Goal: Transaction & Acquisition: Book appointment/travel/reservation

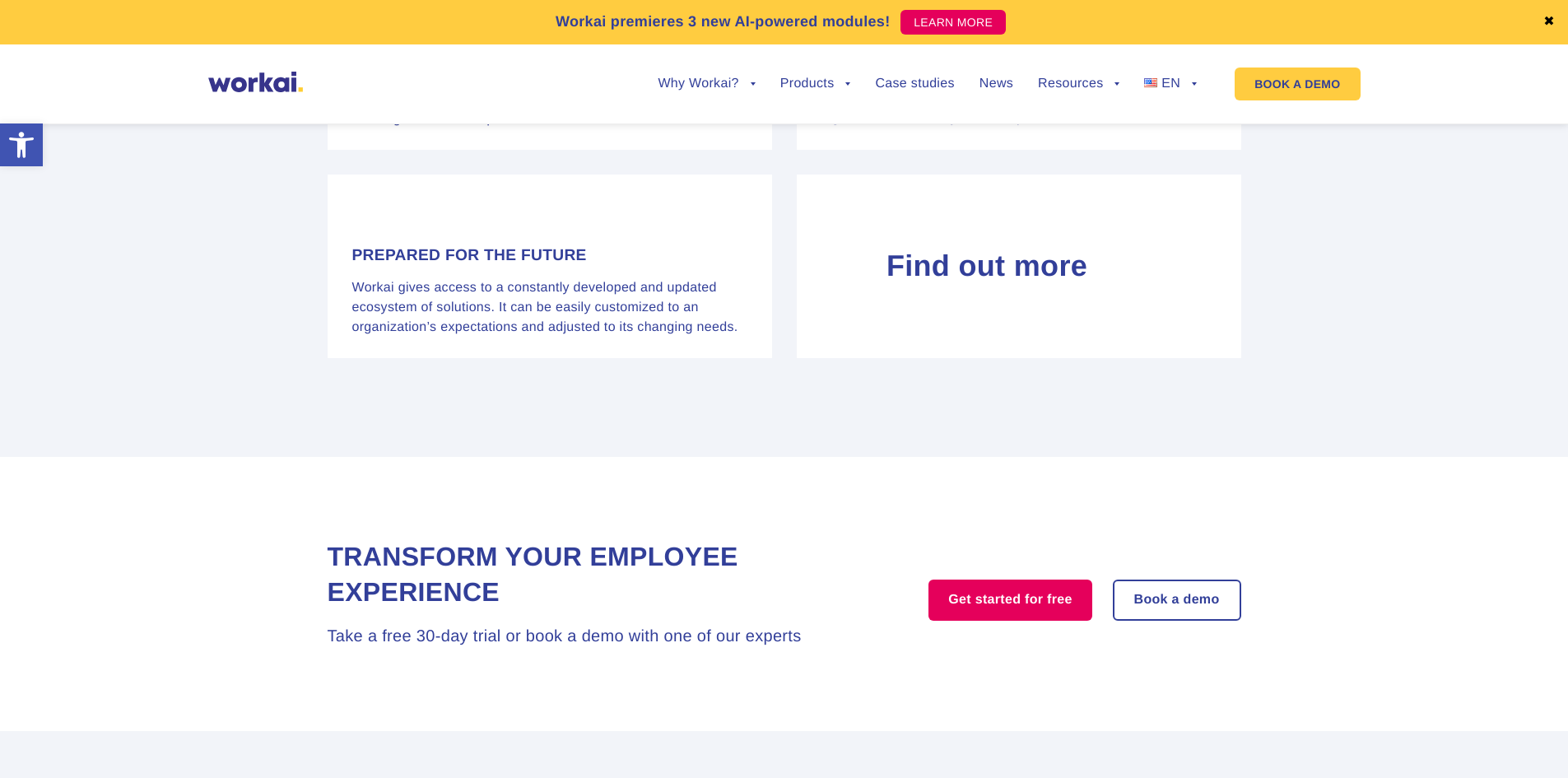
scroll to position [6877, 0]
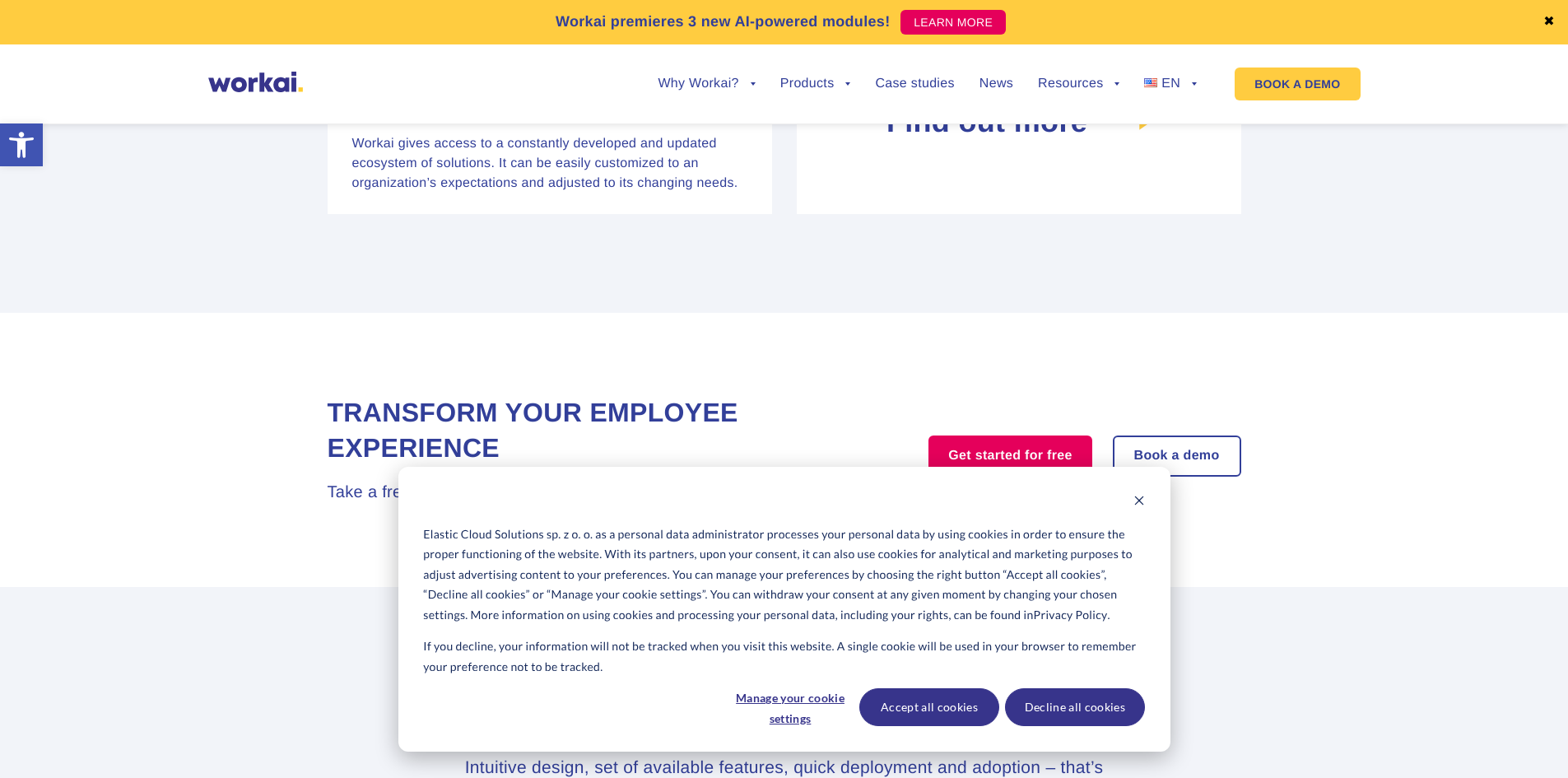
scroll to position [6574, 0]
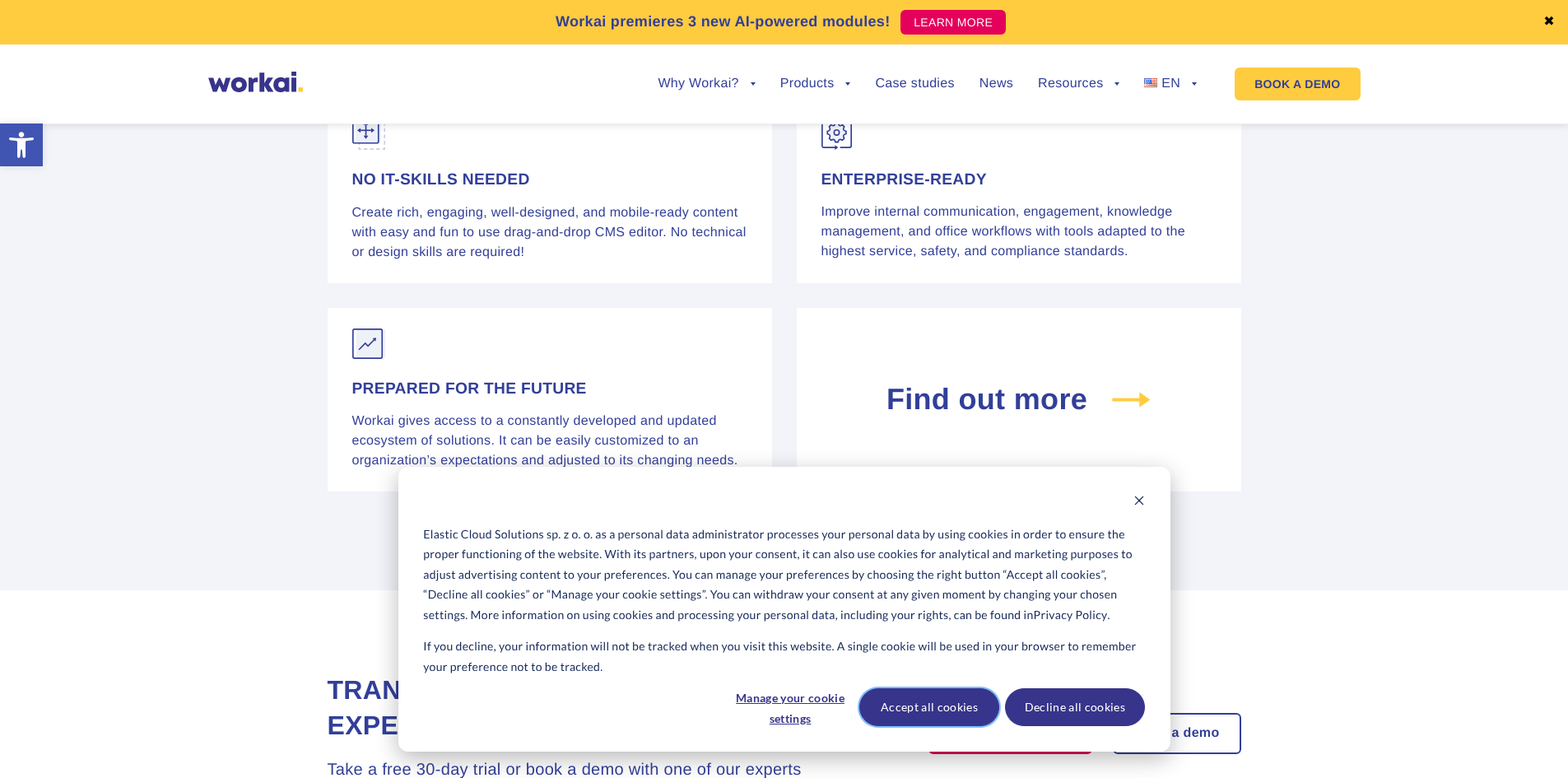
click at [901, 707] on button "Accept all cookies" at bounding box center [929, 707] width 140 height 38
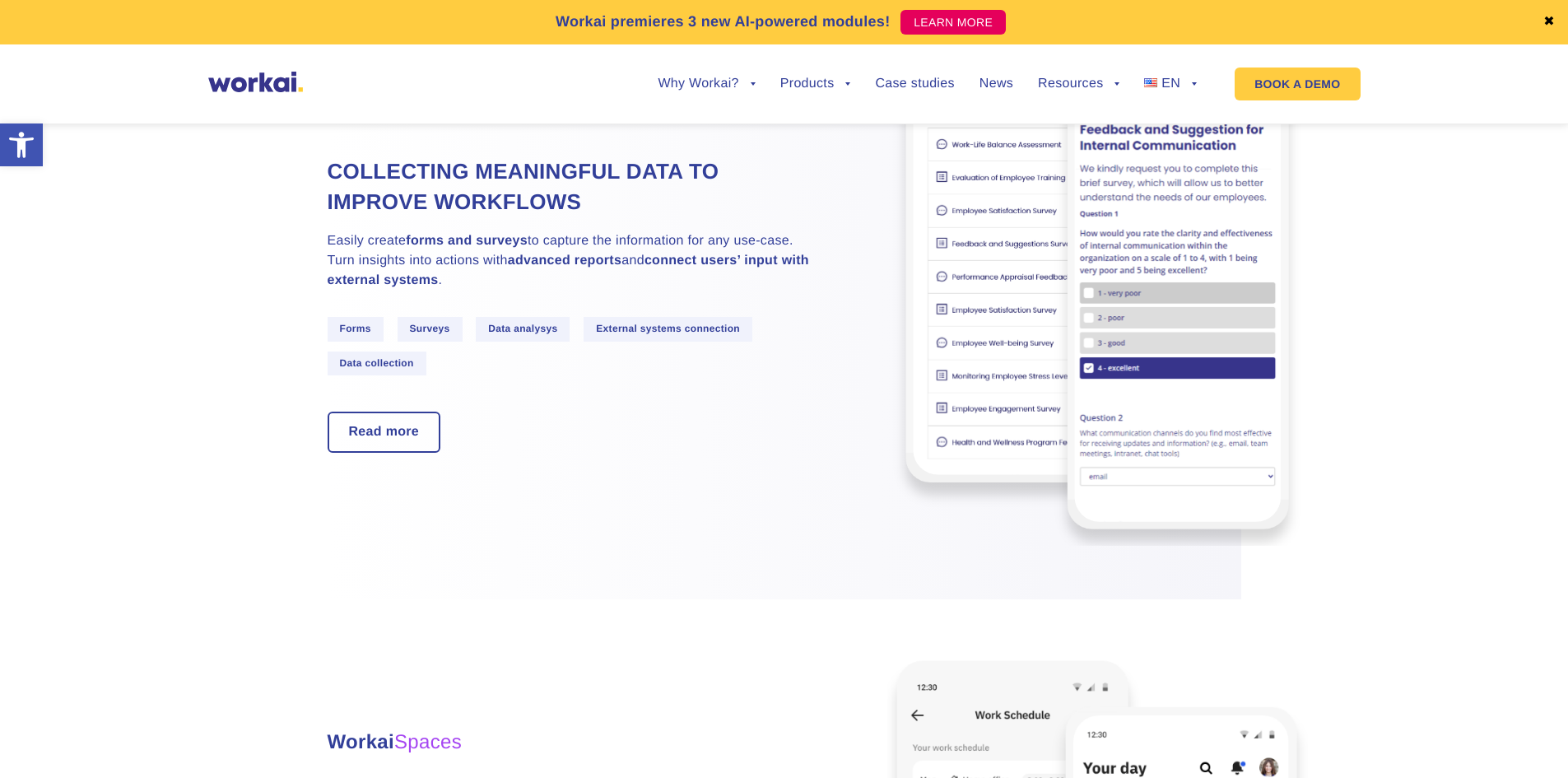
scroll to position [3530, 0]
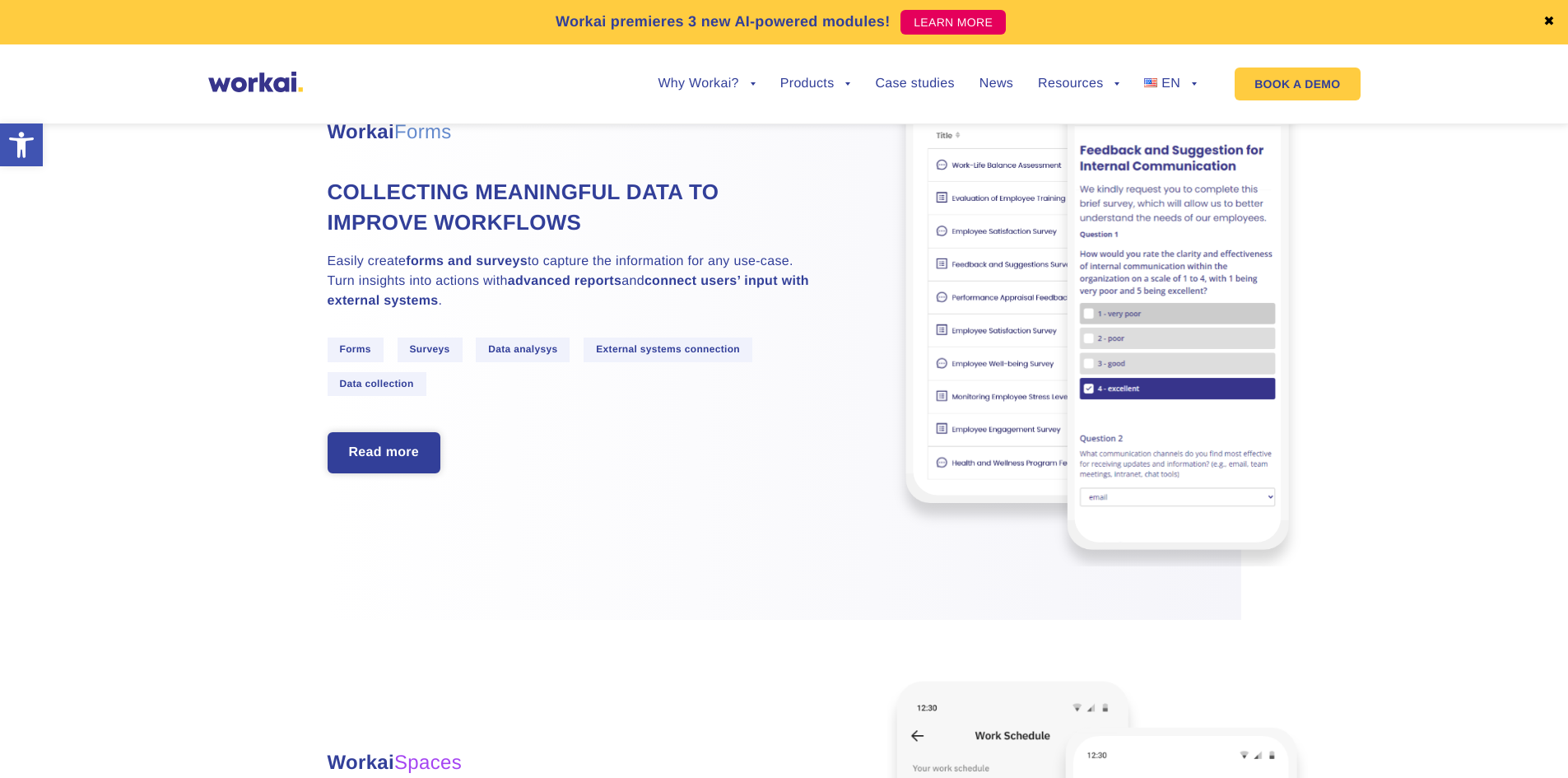
click at [379, 458] on link "Read more" at bounding box center [383, 452] width 110 height 38
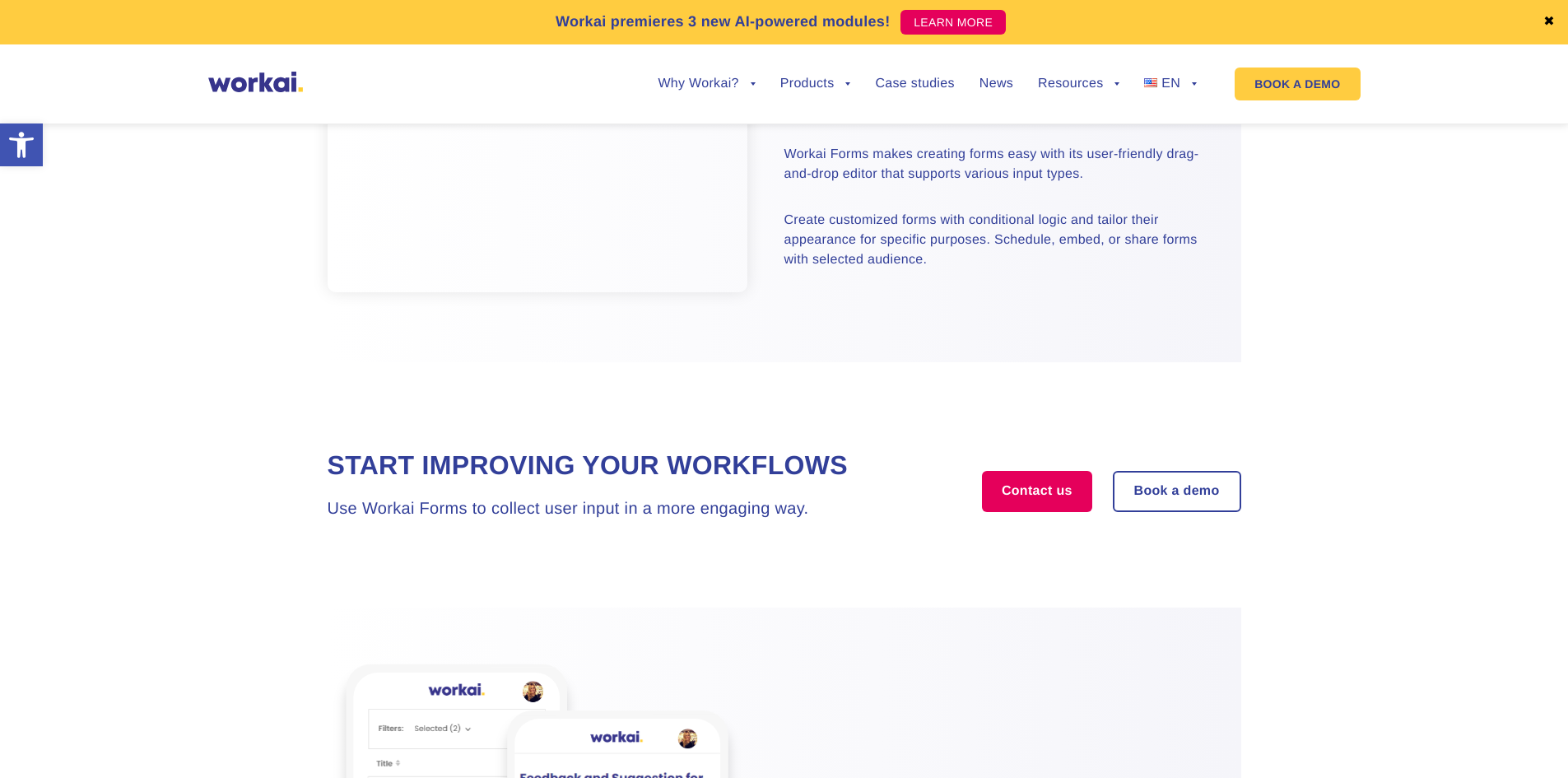
scroll to position [1152, 0]
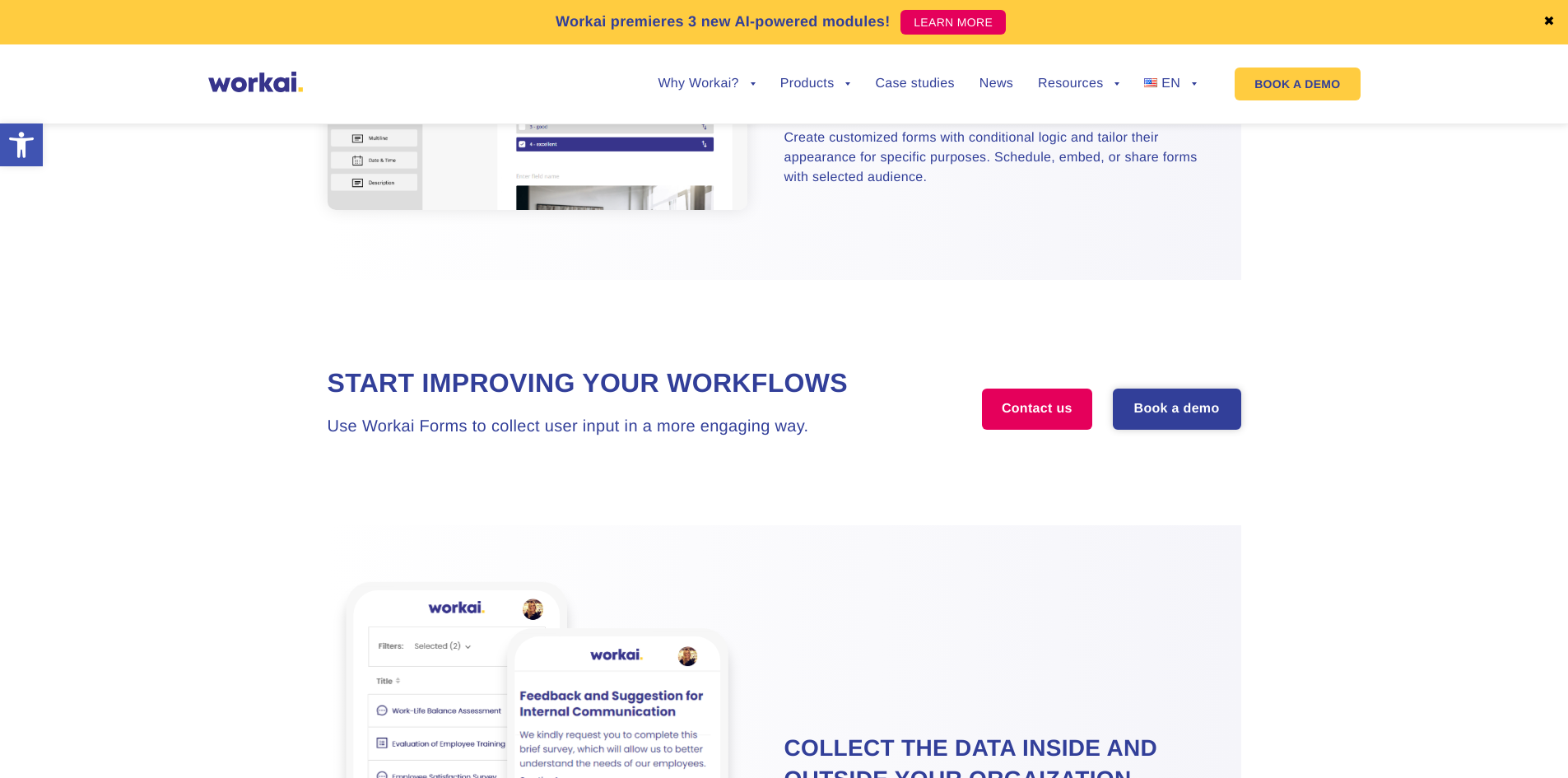
click at [1192, 424] on link "Book a demo" at bounding box center [1176, 408] width 125 height 38
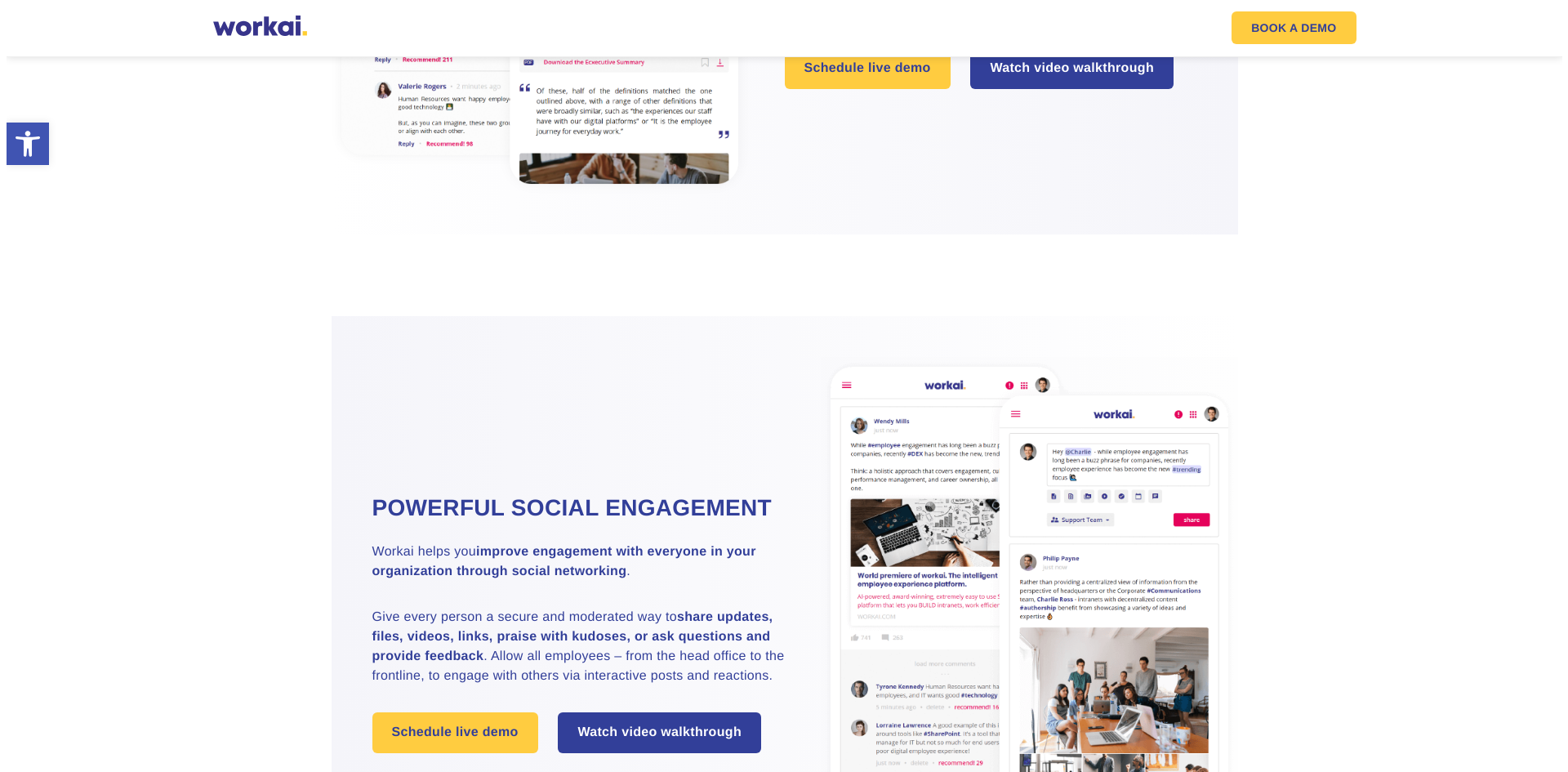
scroll to position [1634, 0]
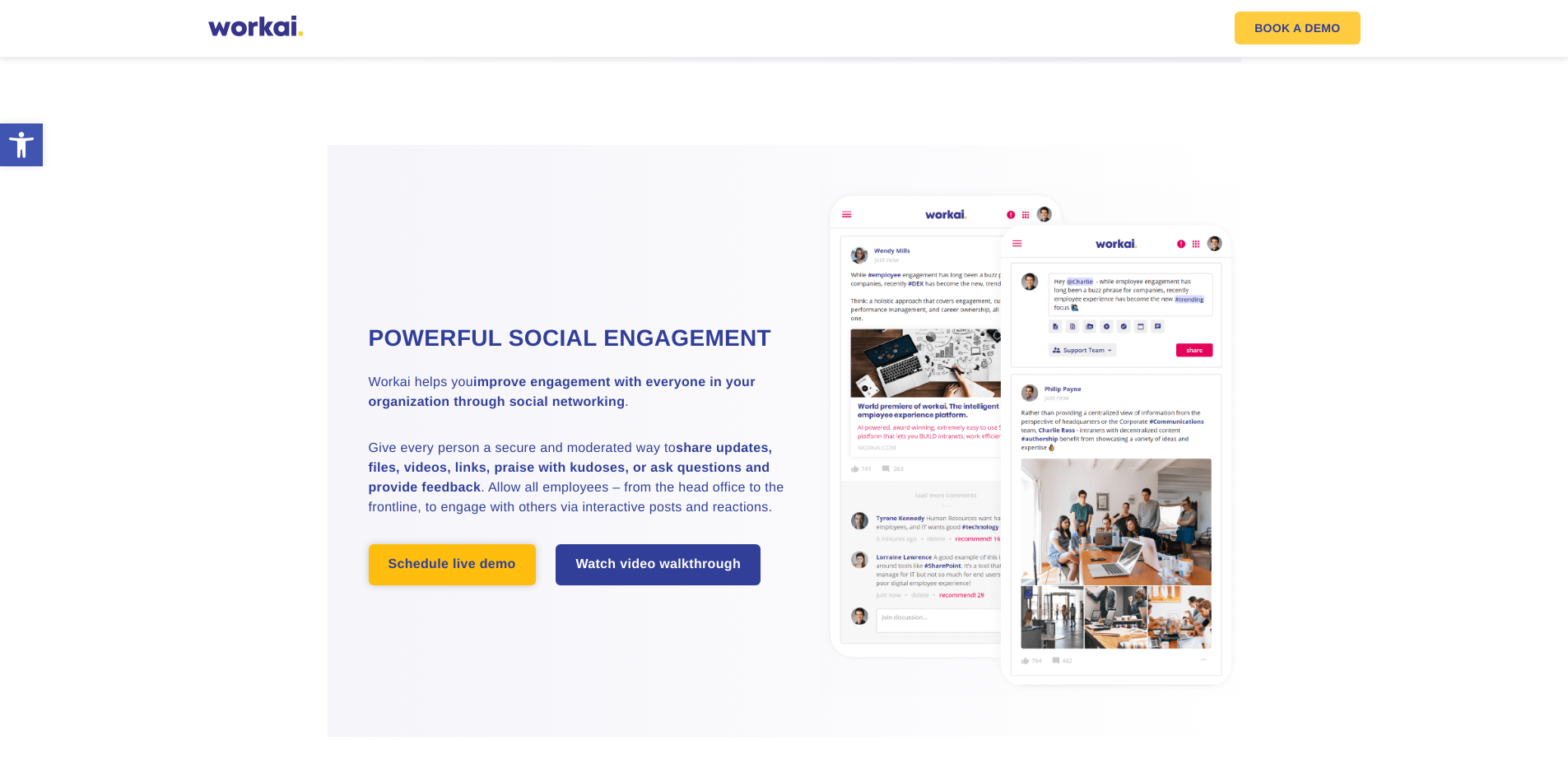
click at [492, 577] on link "Schedule live demo" at bounding box center [452, 565] width 167 height 42
